Goal: Information Seeking & Learning: Check status

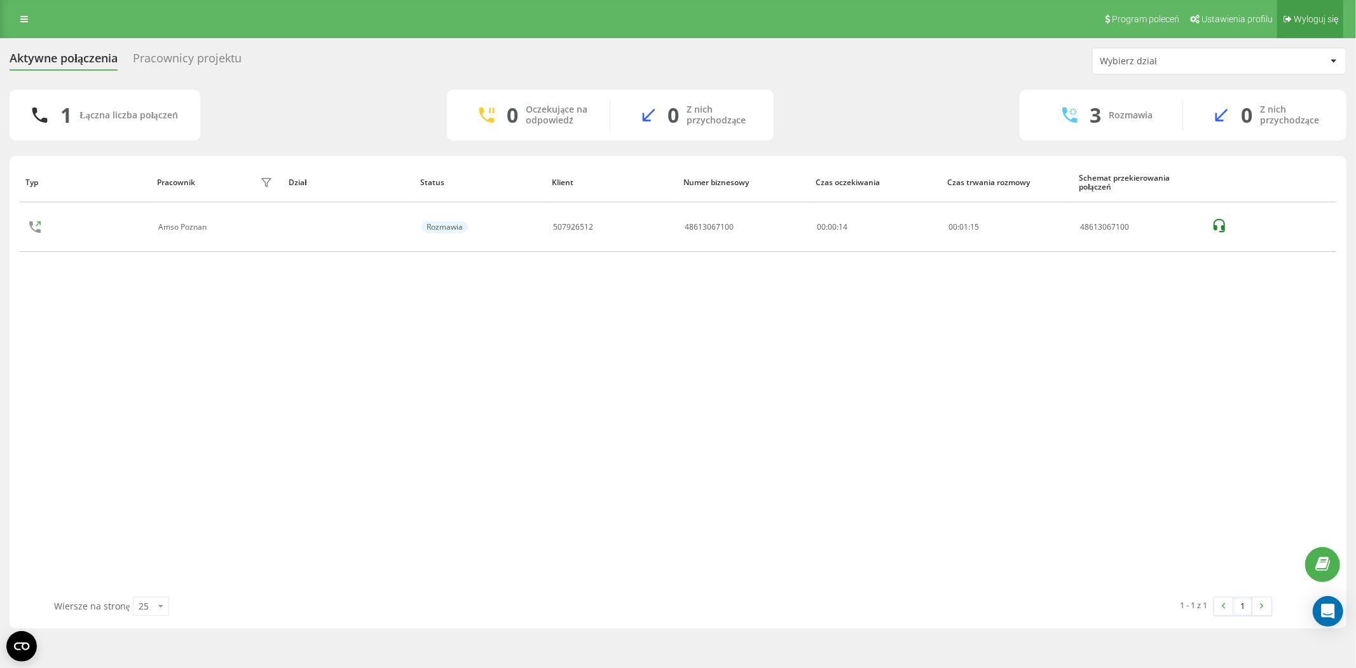
click at [1310, 18] on span "Wyloguj się" at bounding box center [1316, 19] width 45 height 10
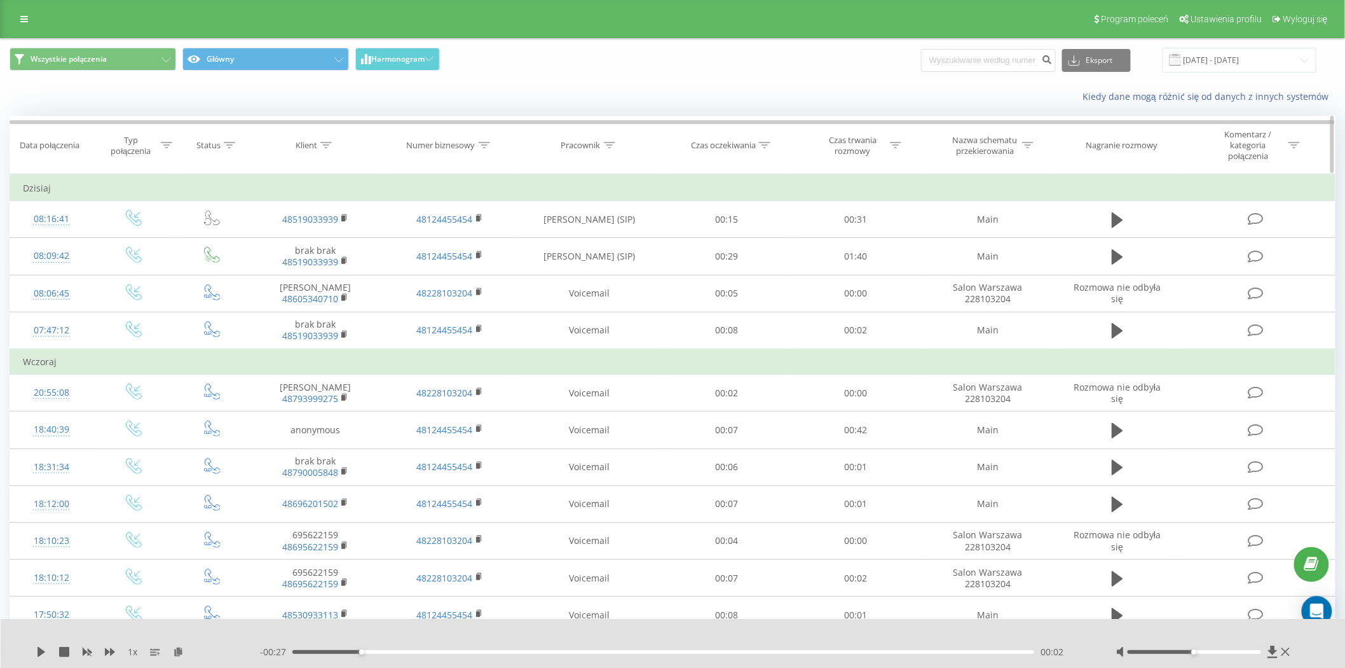
click at [612, 147] on icon at bounding box center [609, 145] width 11 height 6
click at [626, 270] on span "OK" at bounding box center [617, 267] width 36 height 20
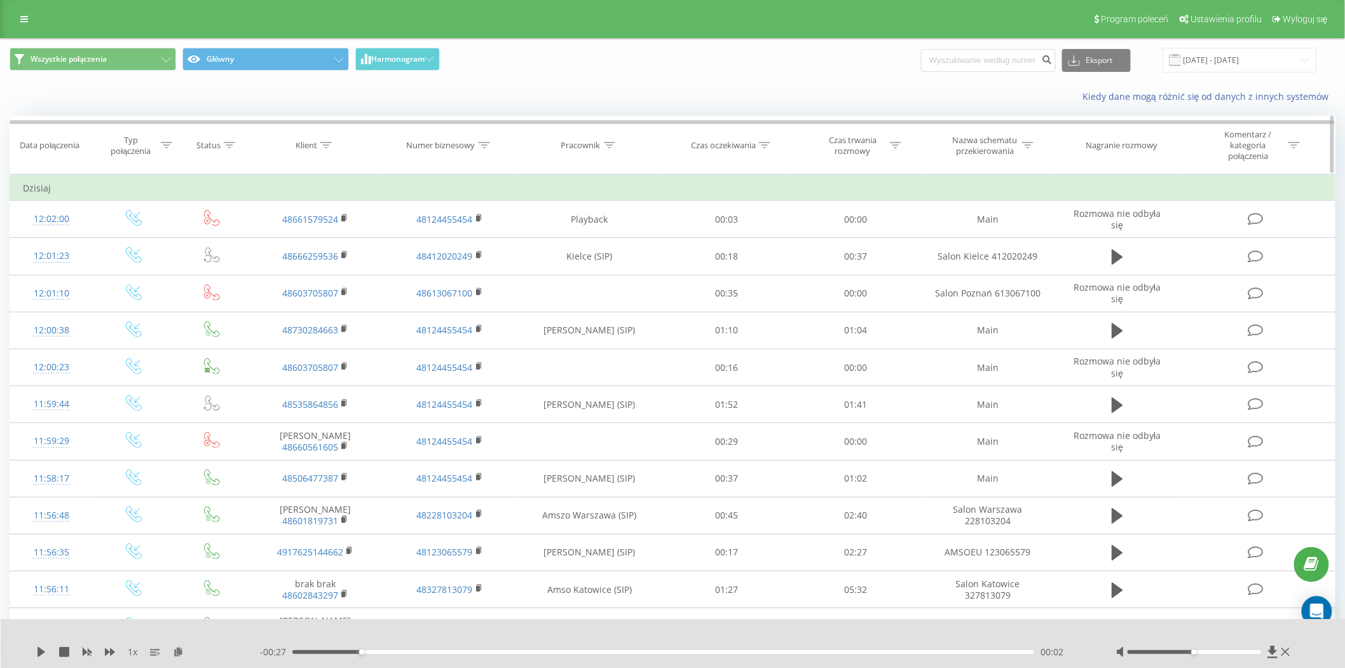
click at [613, 144] on icon at bounding box center [609, 145] width 11 height 6
click at [606, 270] on span "OK" at bounding box center [617, 267] width 36 height 20
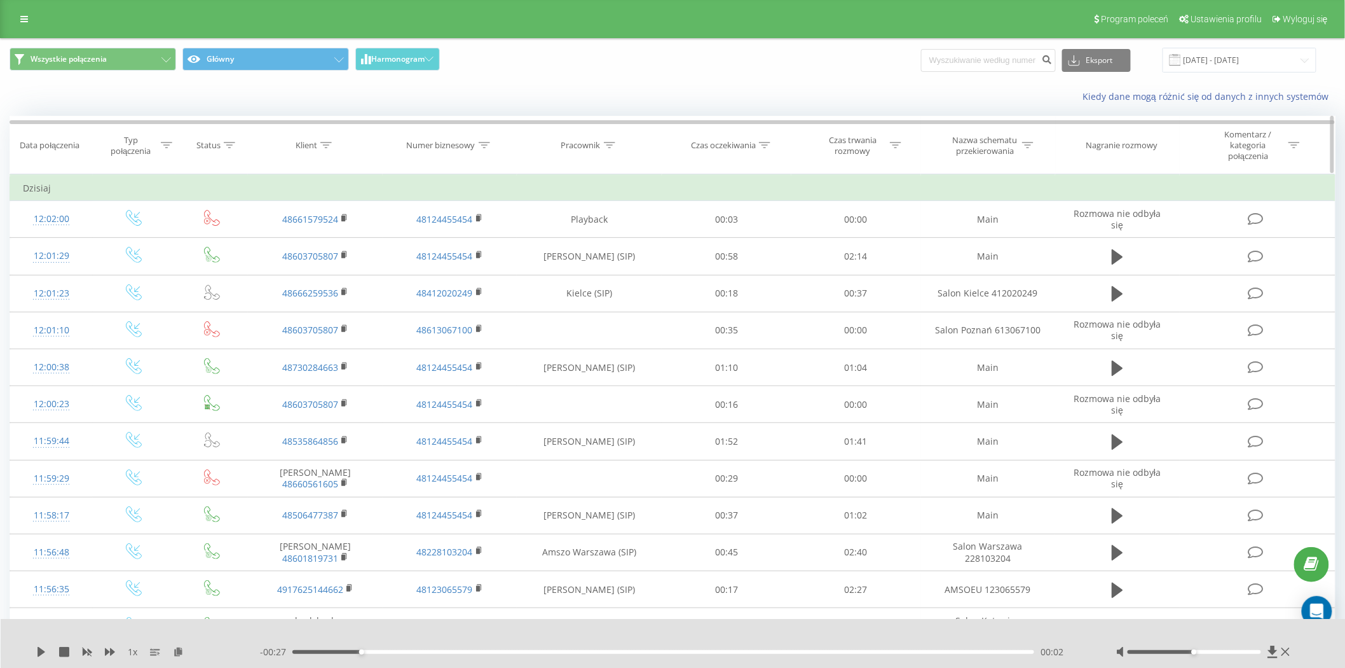
click at [606, 142] on icon at bounding box center [609, 145] width 11 height 6
click at [1032, 144] on icon at bounding box center [1027, 145] width 11 height 6
click at [964, 237] on input "text" at bounding box center [989, 242] width 112 height 22
type input "poznan"
click at [1011, 264] on span "OK" at bounding box center [1015, 267] width 36 height 20
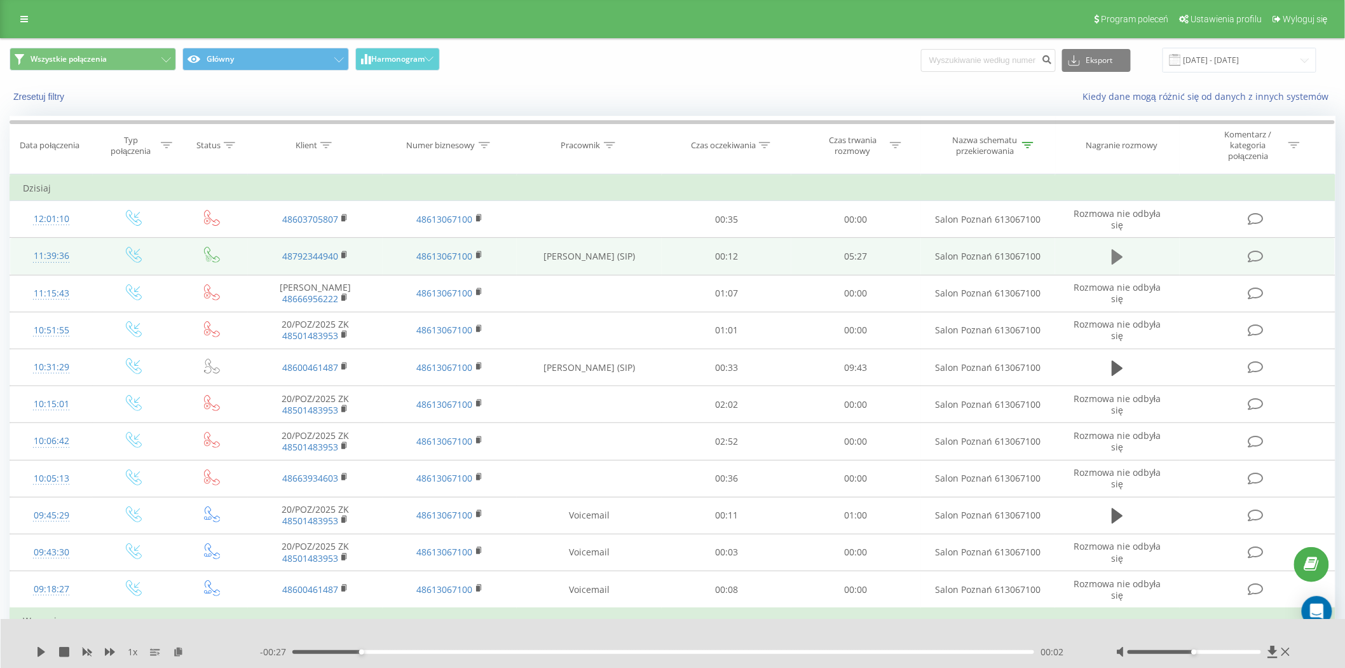
click at [1121, 254] on icon at bounding box center [1117, 256] width 11 height 15
click at [66, 652] on icon at bounding box center [64, 652] width 10 height 10
click at [1034, 144] on div "Nazwa schematu przekierowania" at bounding box center [988, 146] width 135 height 22
click at [968, 270] on button "Anuluj" at bounding box center [960, 267] width 54 height 16
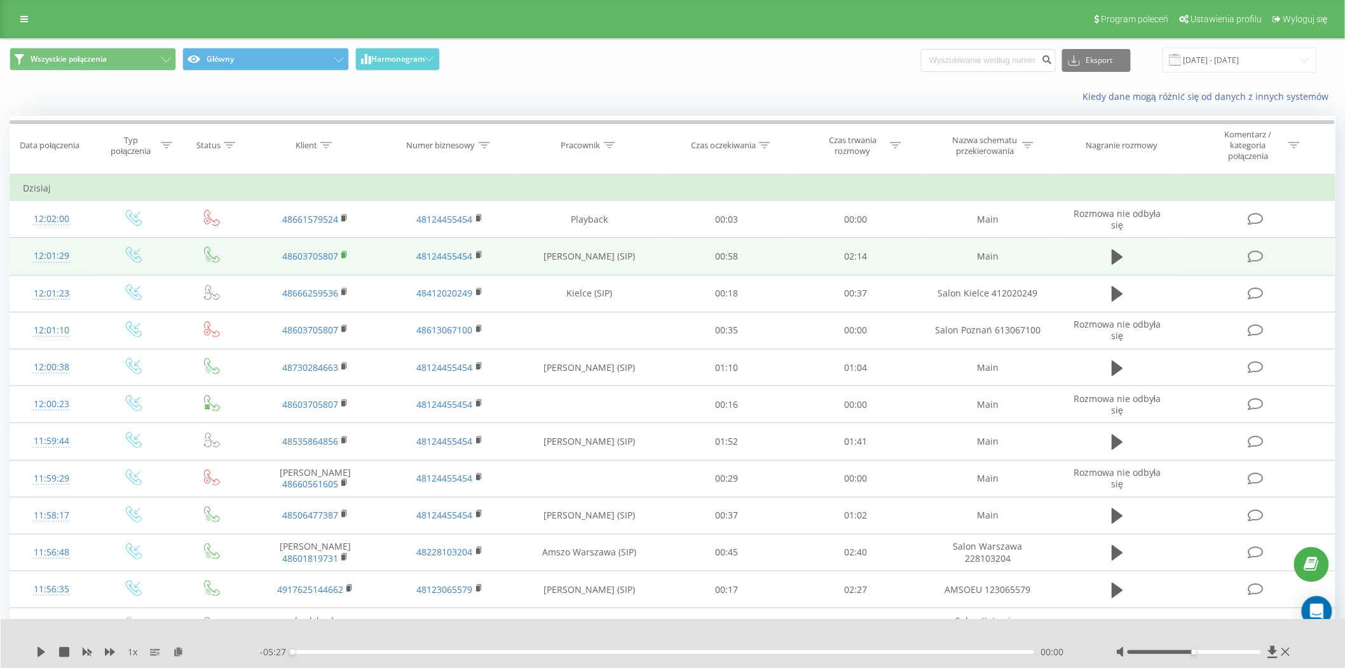
click at [347, 254] on icon at bounding box center [344, 254] width 7 height 9
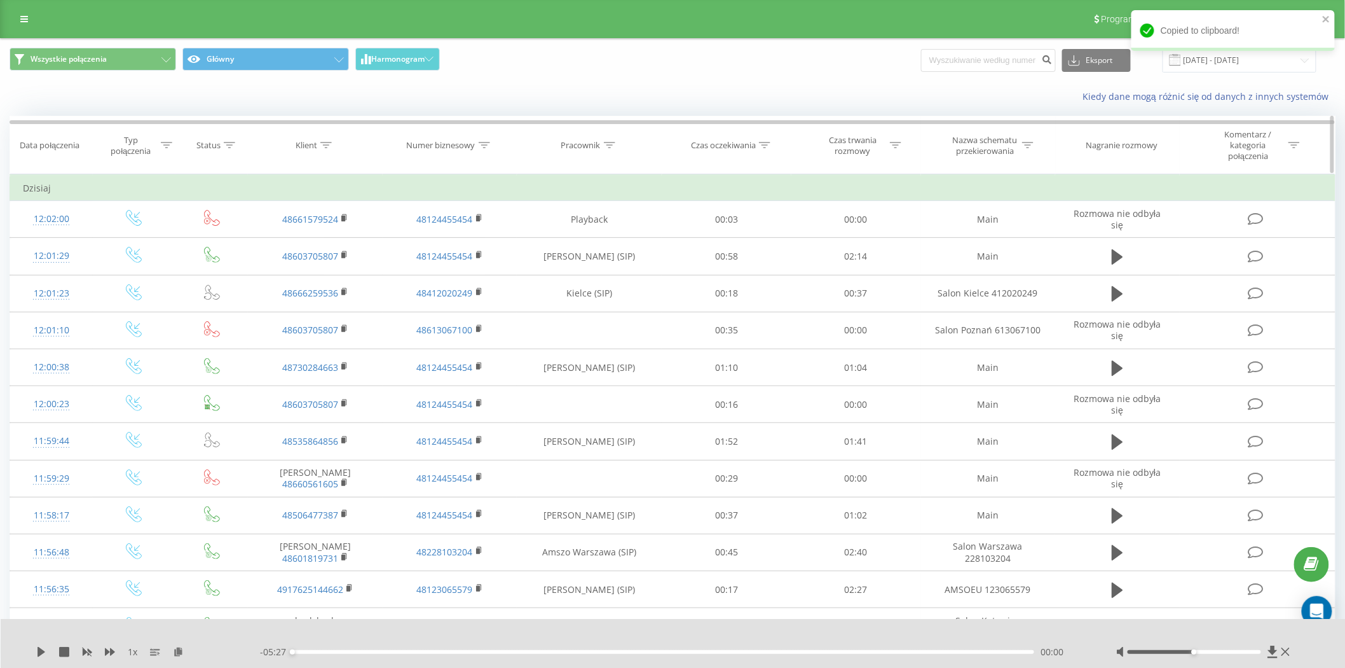
click at [327, 144] on icon at bounding box center [325, 145] width 11 height 6
click at [306, 236] on input "text" at bounding box center [315, 242] width 112 height 22
paste input "48603705807"
click at [338, 271] on span "OK" at bounding box center [342, 267] width 36 height 20
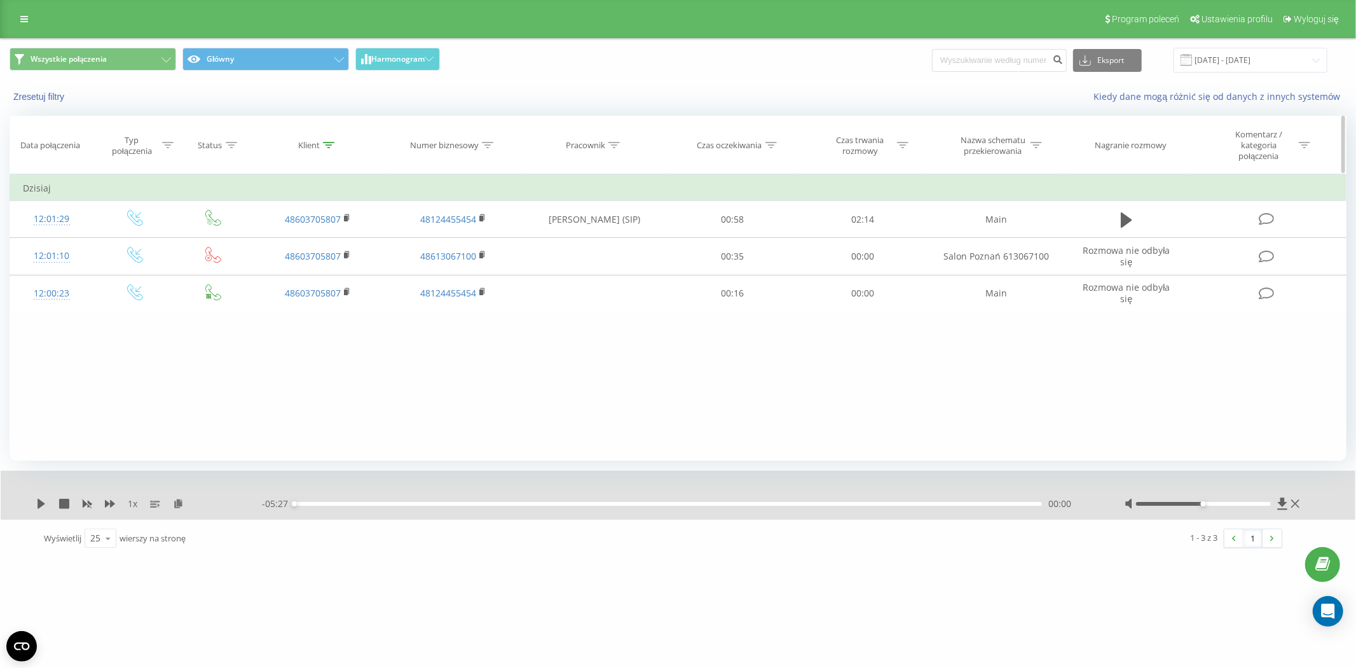
click at [329, 142] on icon at bounding box center [328, 145] width 11 height 6
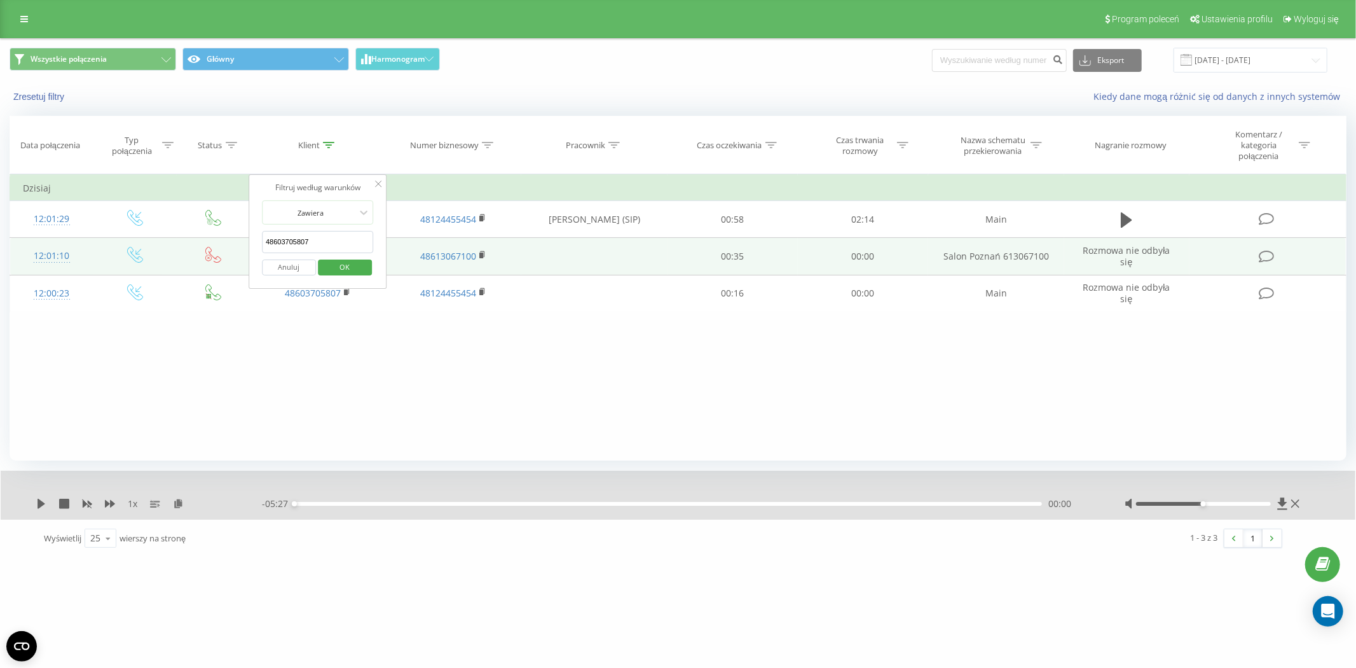
drag, startPoint x: 274, startPoint y: 243, endPoint x: 238, endPoint y: 242, distance: 36.3
click at [238, 242] on table "Filtruj według warunków Jest równe Wprowadź wartość Anuluj OK Filtruj według wa…" at bounding box center [678, 243] width 1337 height 138
type input "603705807"
click button "OK" at bounding box center [345, 267] width 54 height 16
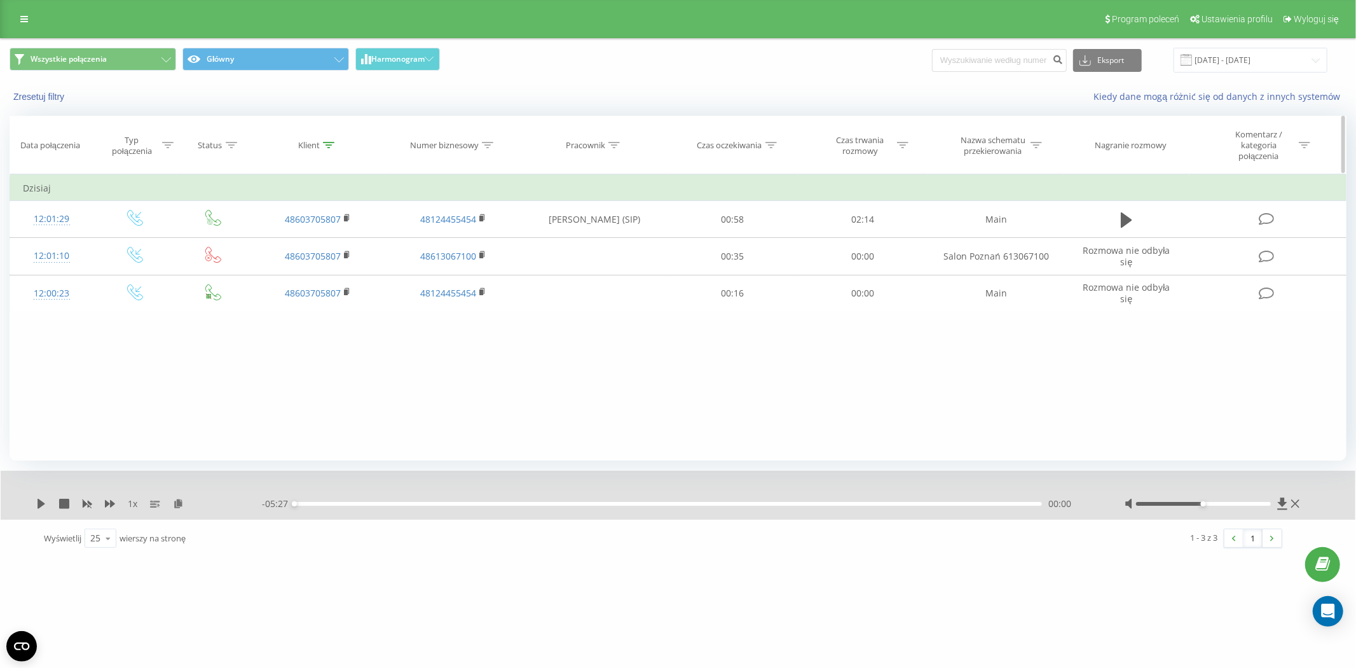
click at [329, 147] on icon at bounding box center [328, 145] width 11 height 6
click at [276, 263] on button "Anuluj" at bounding box center [289, 267] width 54 height 16
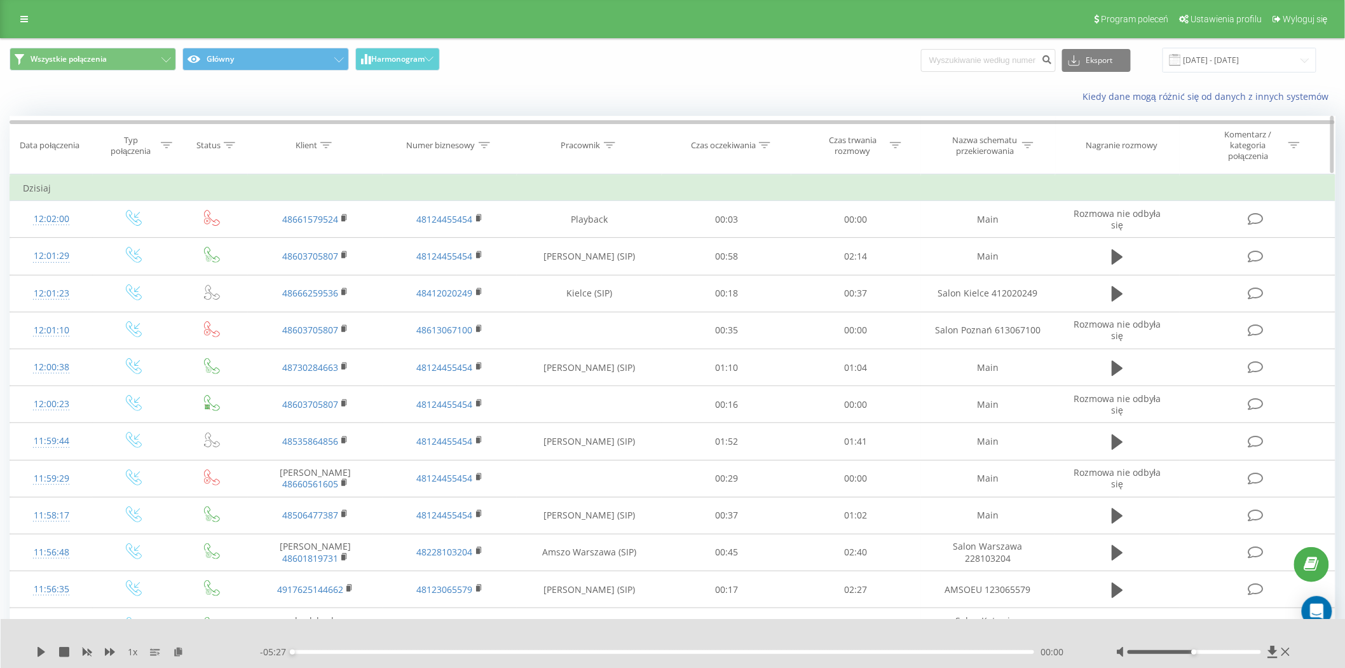
click at [332, 144] on div "Klient" at bounding box center [315, 145] width 135 height 11
click at [306, 237] on input "text" at bounding box center [315, 242] width 112 height 22
paste input "725130307"
click at [338, 266] on span "OK" at bounding box center [342, 267] width 36 height 20
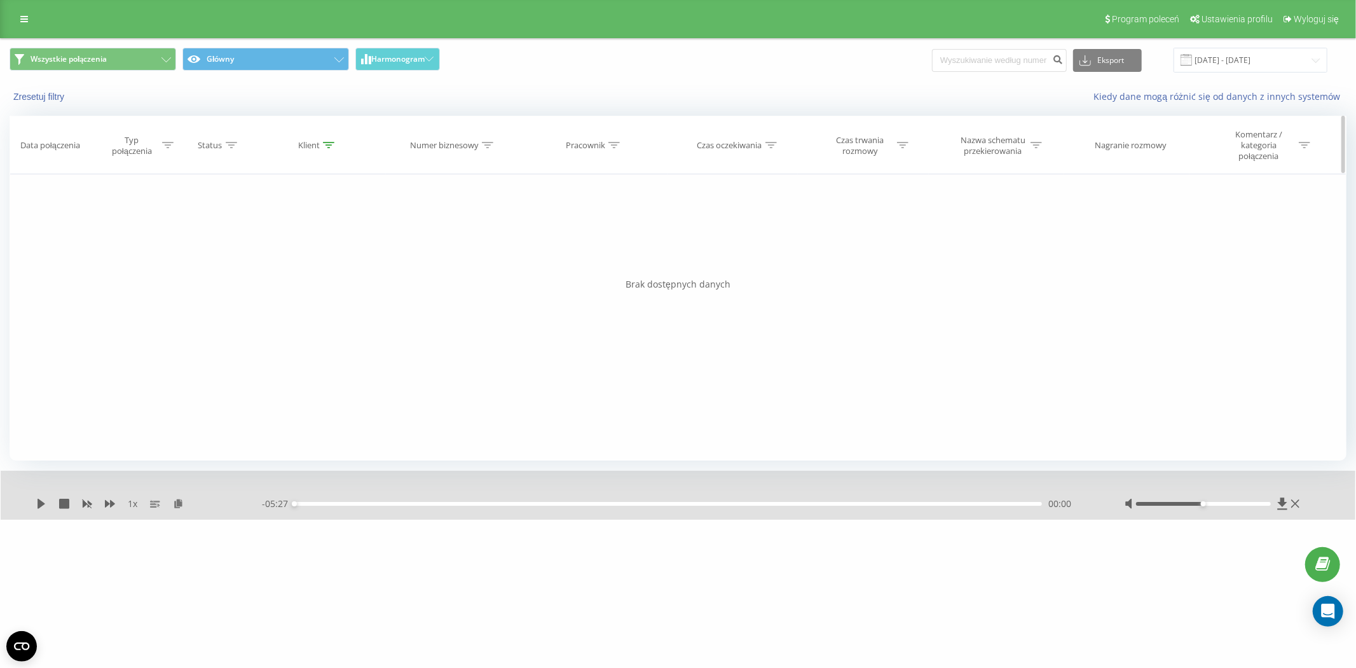
drag, startPoint x: 323, startPoint y: 146, endPoint x: 321, endPoint y: 163, distance: 17.3
click at [323, 146] on icon at bounding box center [328, 145] width 11 height 6
click at [287, 243] on input "725130307" at bounding box center [318, 242] width 112 height 22
paste input "85238422"
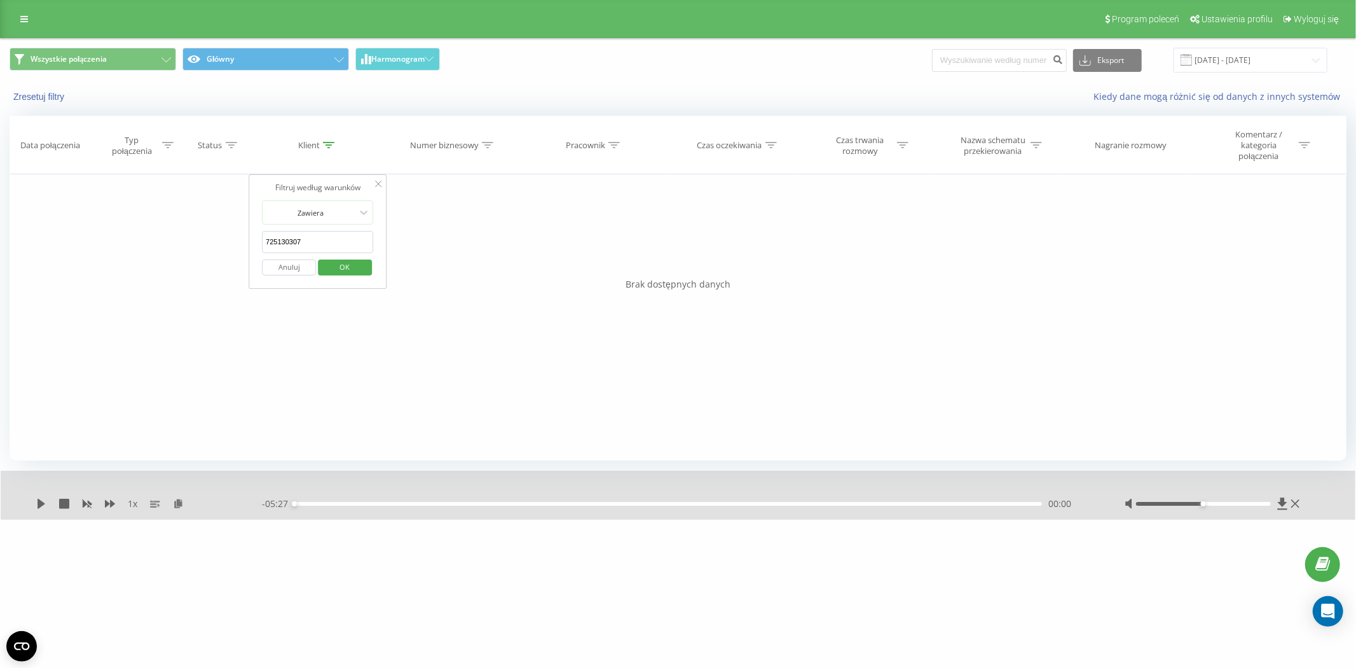
type input "785238422"
click at [338, 267] on span "OK" at bounding box center [345, 267] width 36 height 20
click at [123, 327] on div "Filtruj według warunków Jest równe Wprowadź wartość Anuluj OK Filtruj według wa…" at bounding box center [678, 317] width 1337 height 286
click at [323, 147] on icon at bounding box center [328, 145] width 11 height 6
click at [296, 266] on button "Anuluj" at bounding box center [289, 267] width 54 height 16
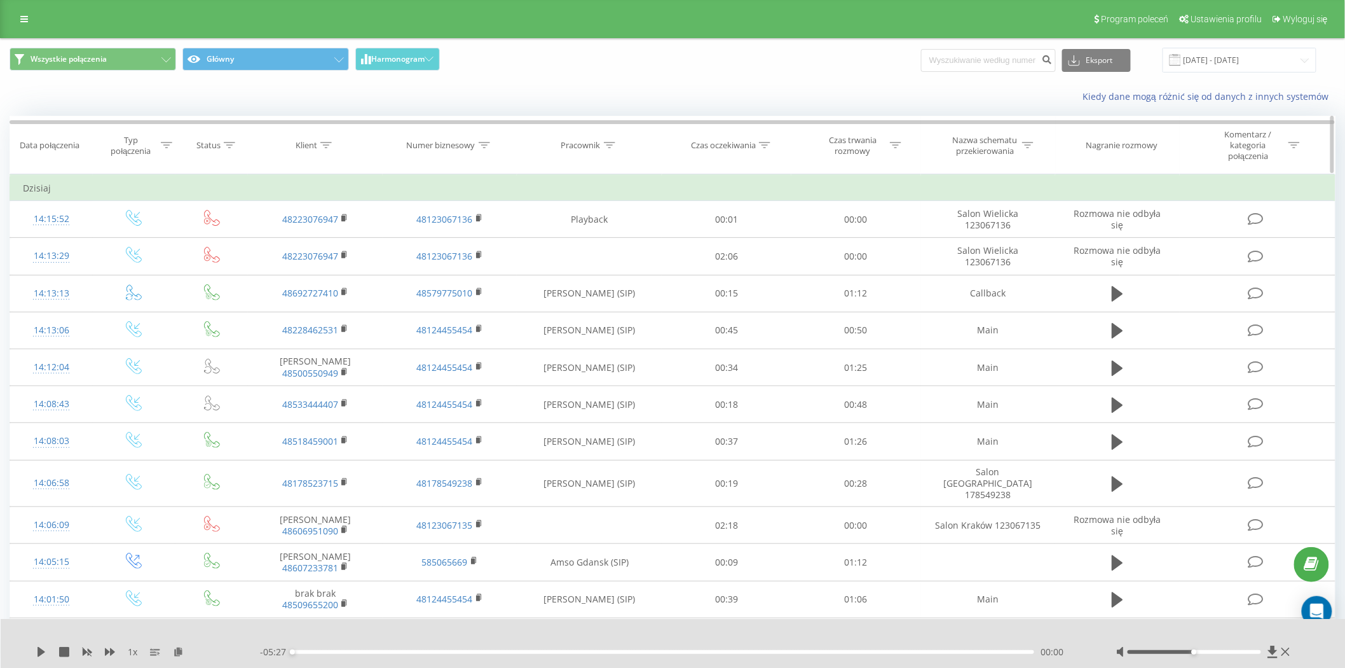
click at [605, 148] on icon at bounding box center [609, 145] width 11 height 6
click at [622, 268] on span "OK" at bounding box center [617, 267] width 36 height 20
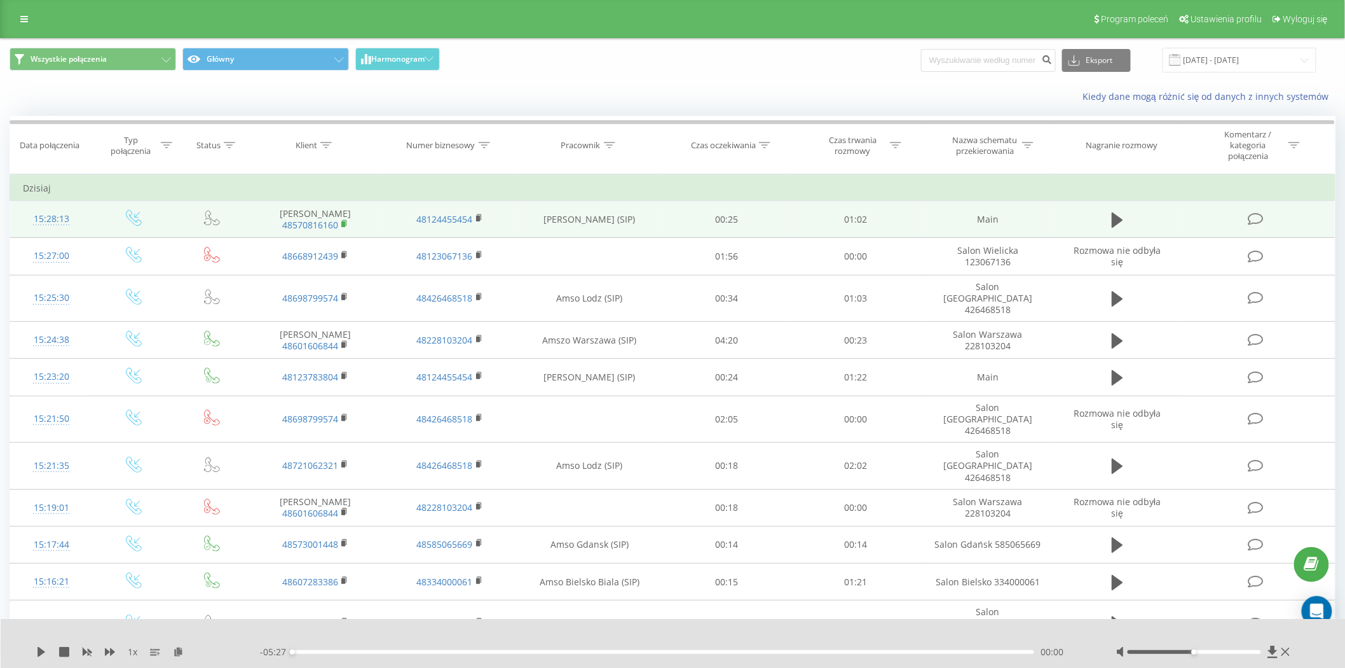
click at [346, 221] on icon at bounding box center [344, 223] width 4 height 6
